Goal: Transaction & Acquisition: Purchase product/service

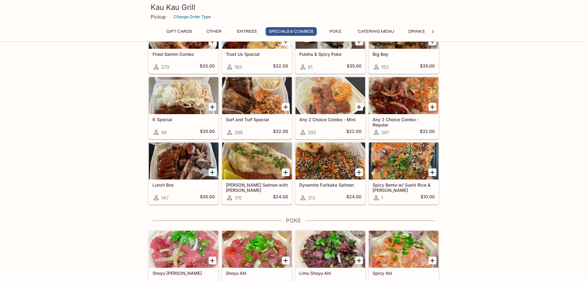
scroll to position [740, 0]
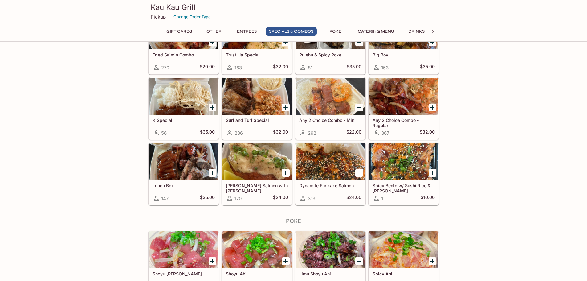
click at [192, 97] on div at bounding box center [184, 96] width 70 height 37
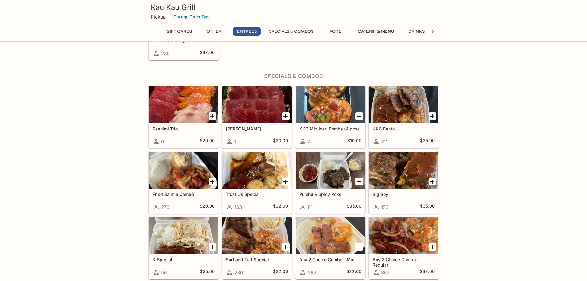
scroll to position [626, 0]
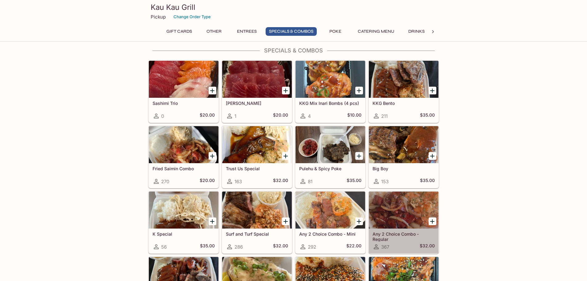
click at [404, 222] on div at bounding box center [404, 209] width 70 height 37
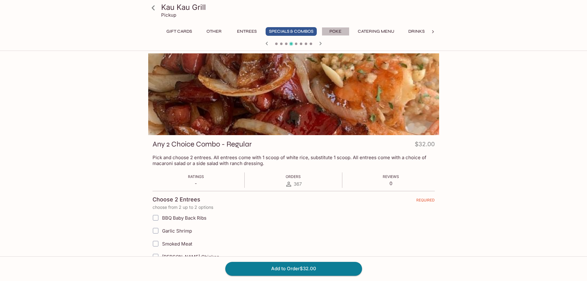
click at [335, 31] on button "Poke" at bounding box center [336, 31] width 28 height 9
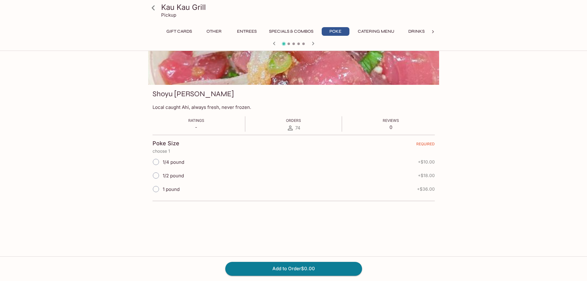
scroll to position [53, 0]
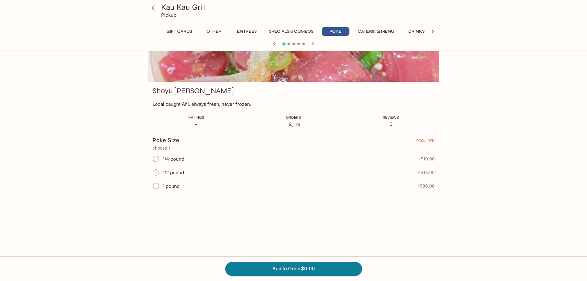
click at [372, 30] on button "Catering Menu" at bounding box center [376, 31] width 43 height 9
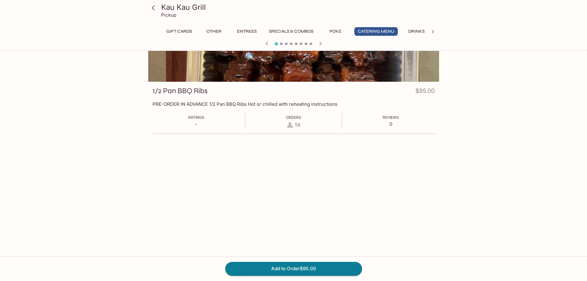
click at [423, 33] on button "Drinks" at bounding box center [417, 31] width 28 height 9
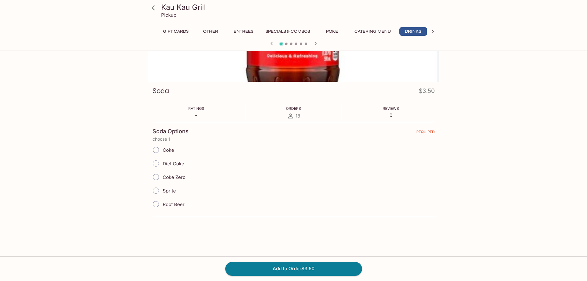
scroll to position [0, 4]
click at [388, 33] on button "Catering Menu" at bounding box center [372, 31] width 43 height 9
